Goal: Information Seeking & Learning: Find specific page/section

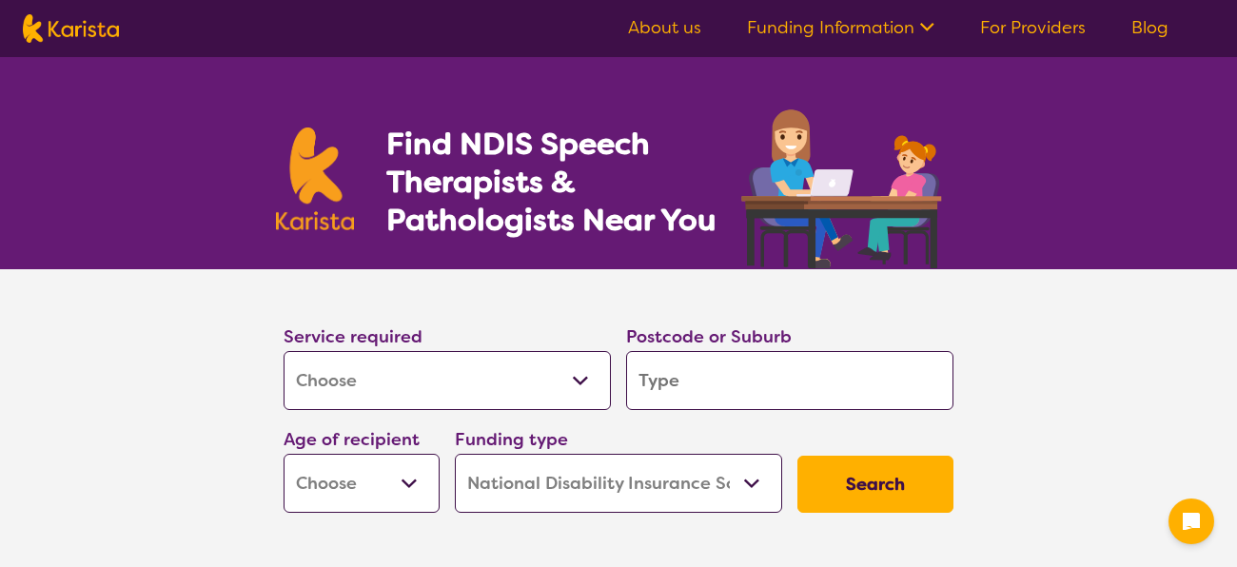
select select "[MEDICAL_DATA]"
select select "NDIS"
select select "[MEDICAL_DATA]"
select select "NDIS"
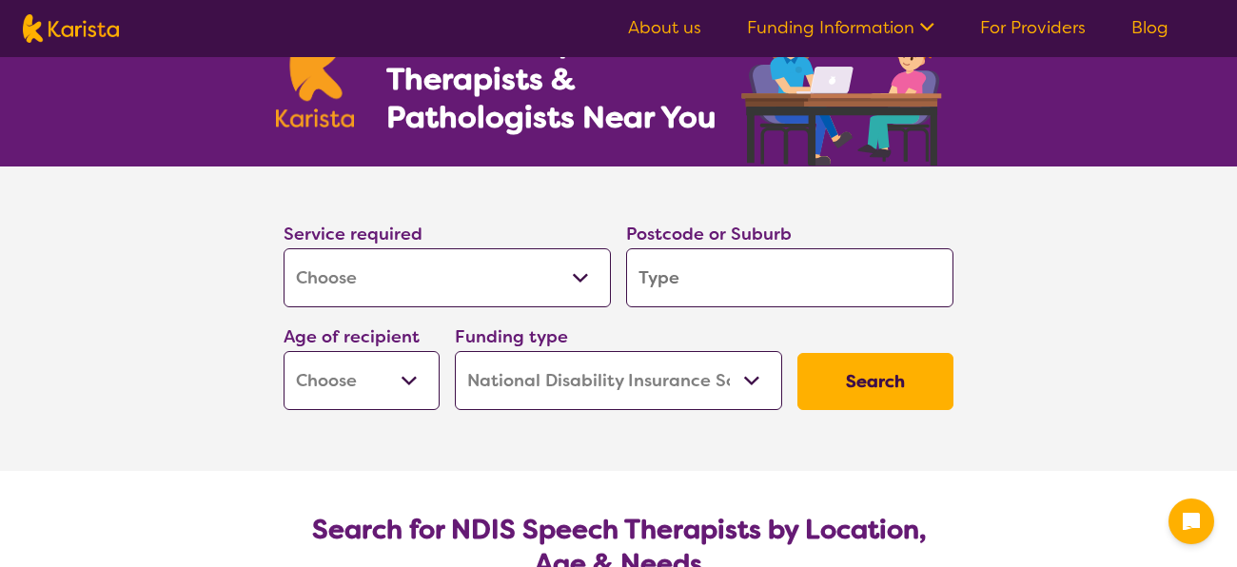
scroll to position [104, 0]
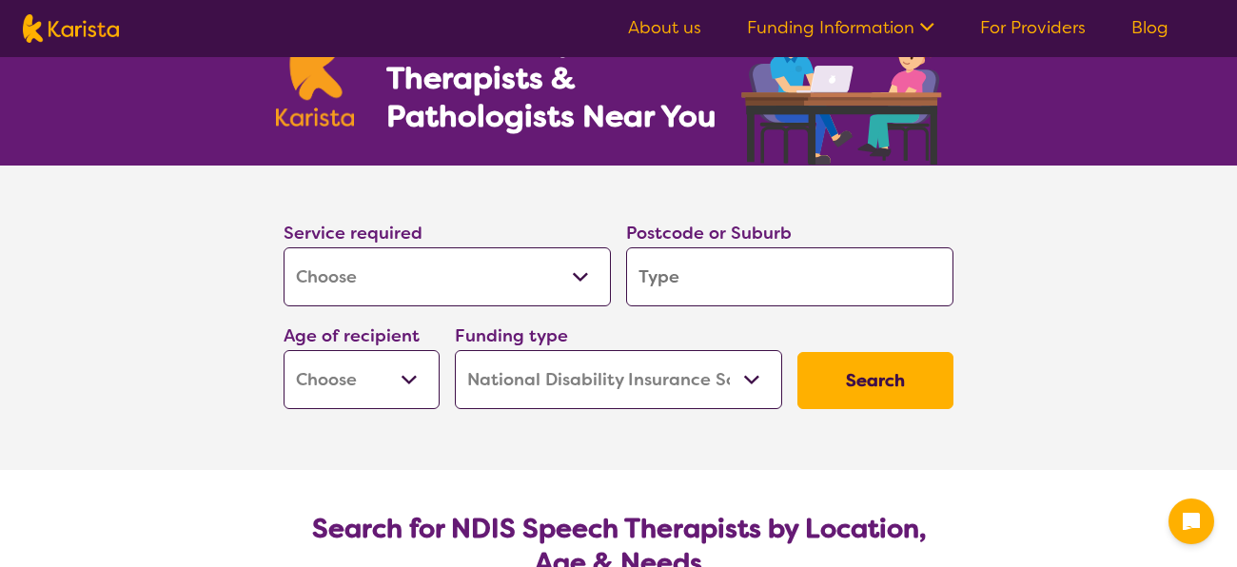
click at [499, 284] on select "Allied Health Assistant Assessment ([MEDICAL_DATA] or [MEDICAL_DATA]) Behaviour…" at bounding box center [447, 276] width 327 height 59
click at [718, 266] on input "search" at bounding box center [789, 276] width 327 height 59
type input "6"
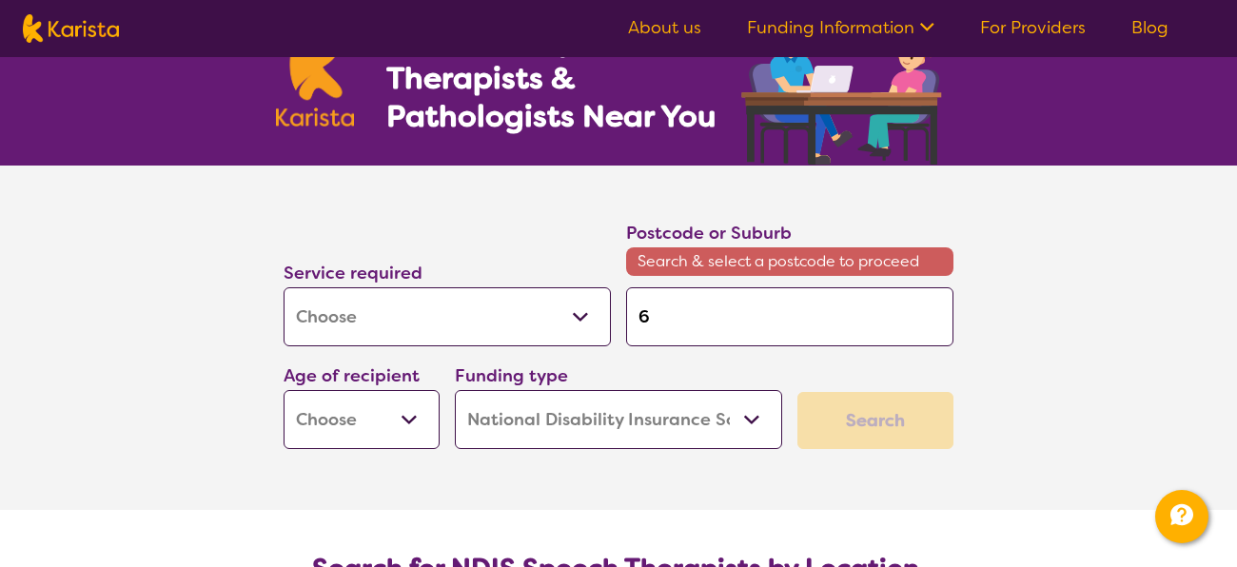
type input "61"
type input "610"
type input "6107"
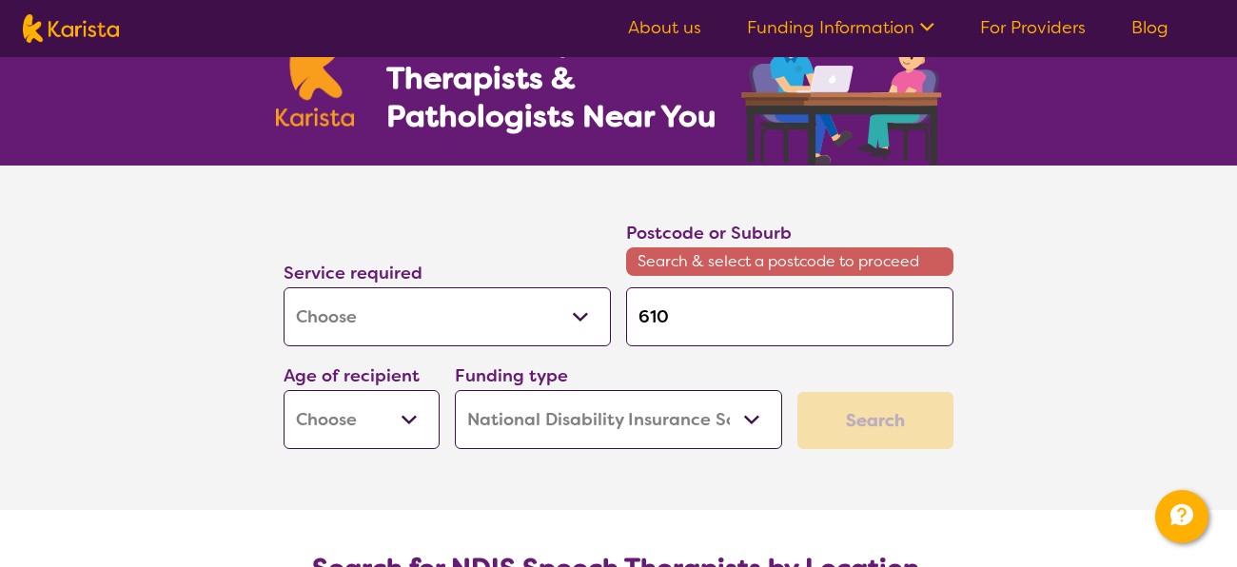
type input "6107"
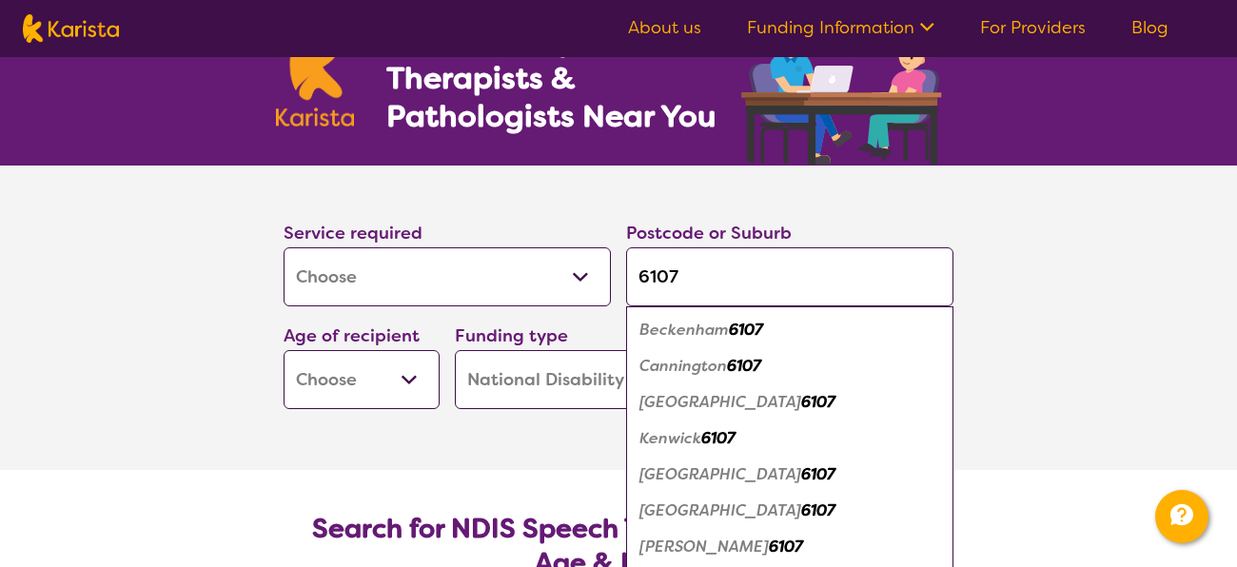
type input "6107"
click at [693, 364] on em "Cannington" at bounding box center [683, 366] width 88 height 20
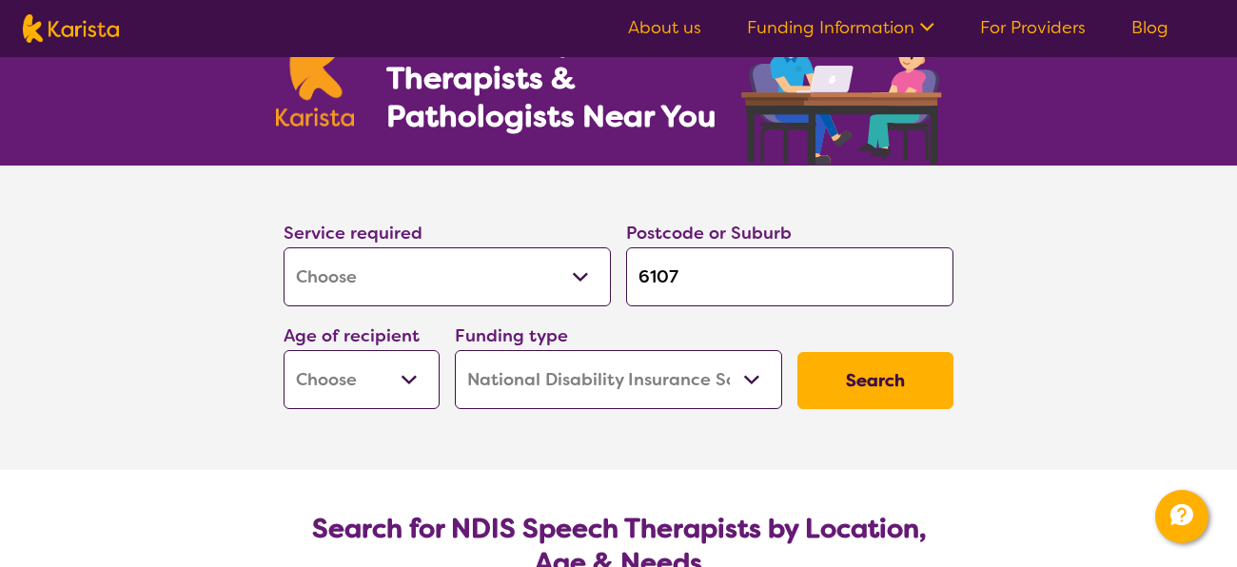
click at [389, 364] on select "Early Childhood - 0 to 9 Child - 10 to 11 Adolescent - 12 to 17 Adult - 18 to 6…" at bounding box center [362, 379] width 156 height 59
select select "EC"
click at [284, 350] on select "Early Childhood - 0 to 9 Child - 10 to 11 Adolescent - 12 to 17 Adult - 18 to 6…" at bounding box center [362, 379] width 156 height 59
select select "EC"
click at [856, 398] on button "Search" at bounding box center [875, 380] width 156 height 57
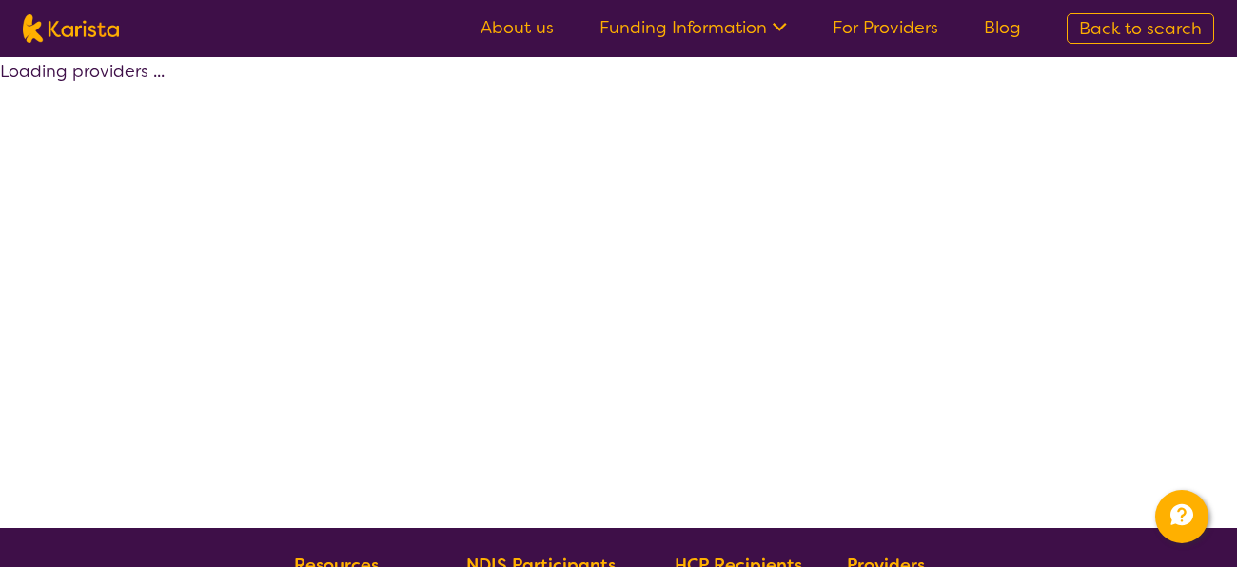
select select "by_score"
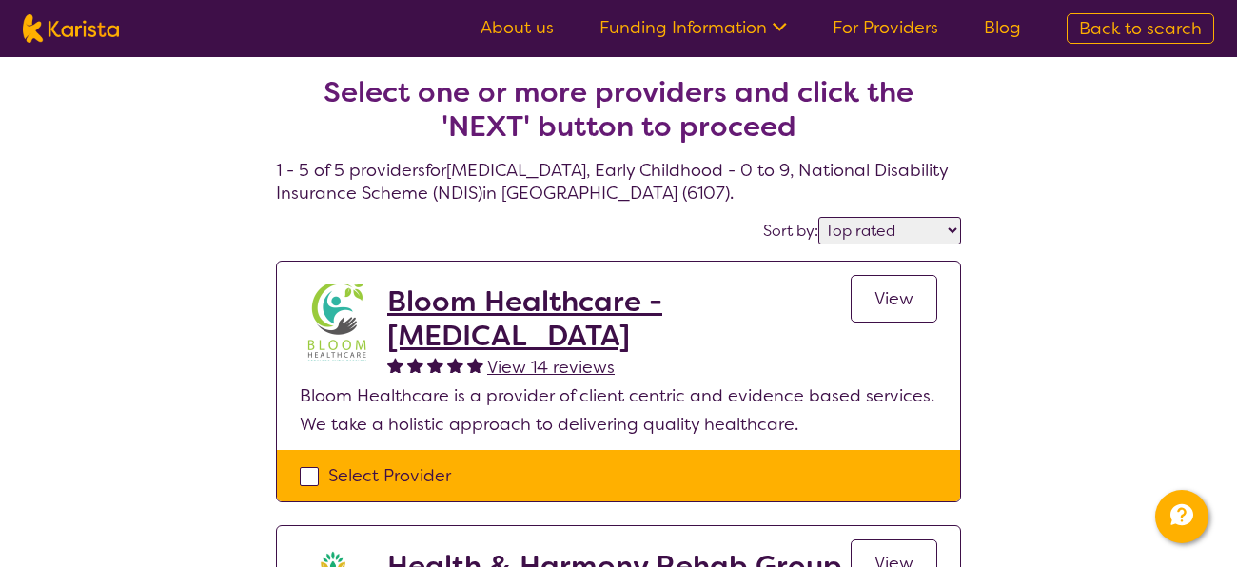
scroll to position [8, 0]
